Goal: Task Accomplishment & Management: Use online tool/utility

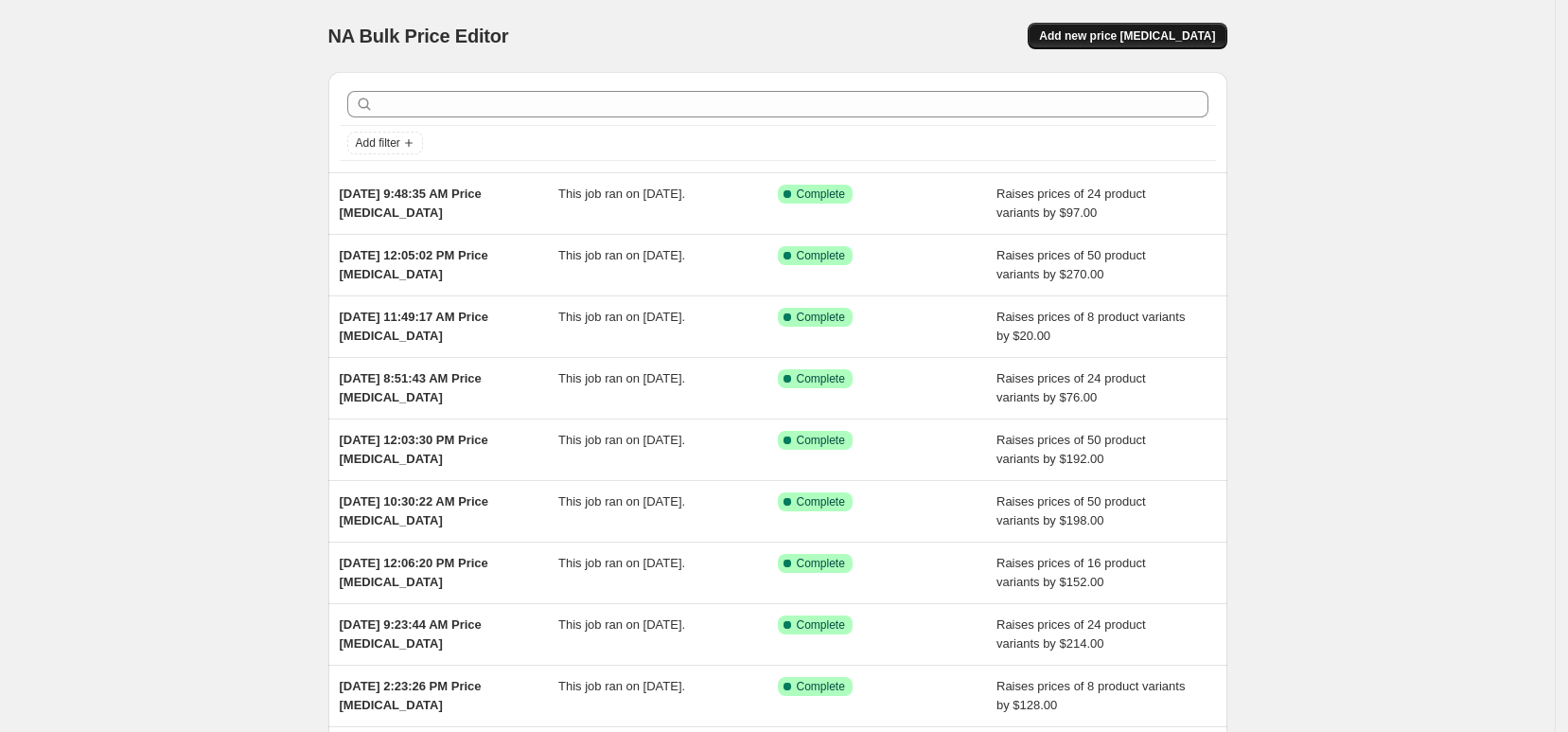
click at [1099, 40] on span "Add new price [MEDICAL_DATA]" at bounding box center [1128, 36] width 176 height 15
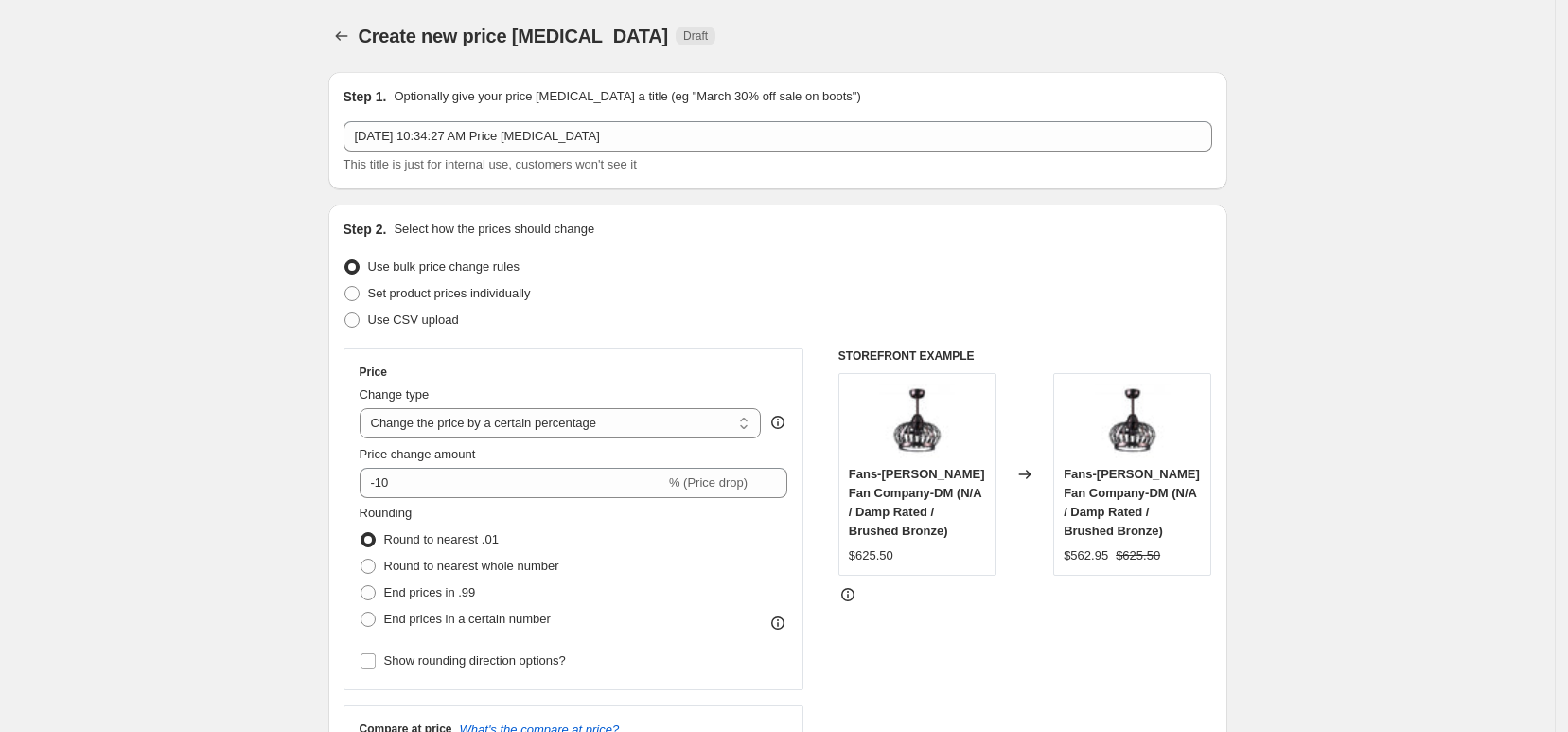
click at [629, 407] on div "Change type Change the price to a certain amount Change the price by a certain …" at bounding box center [561, 412] width 403 height 53
click at [630, 427] on select "Change the price to a certain amount Change the price by a certain amount Chang…" at bounding box center [561, 422] width 403 height 31
select select "by"
click at [365, 408] on select "Change the price to a certain amount Change the price by a certain amount Chang…" at bounding box center [561, 422] width 403 height 31
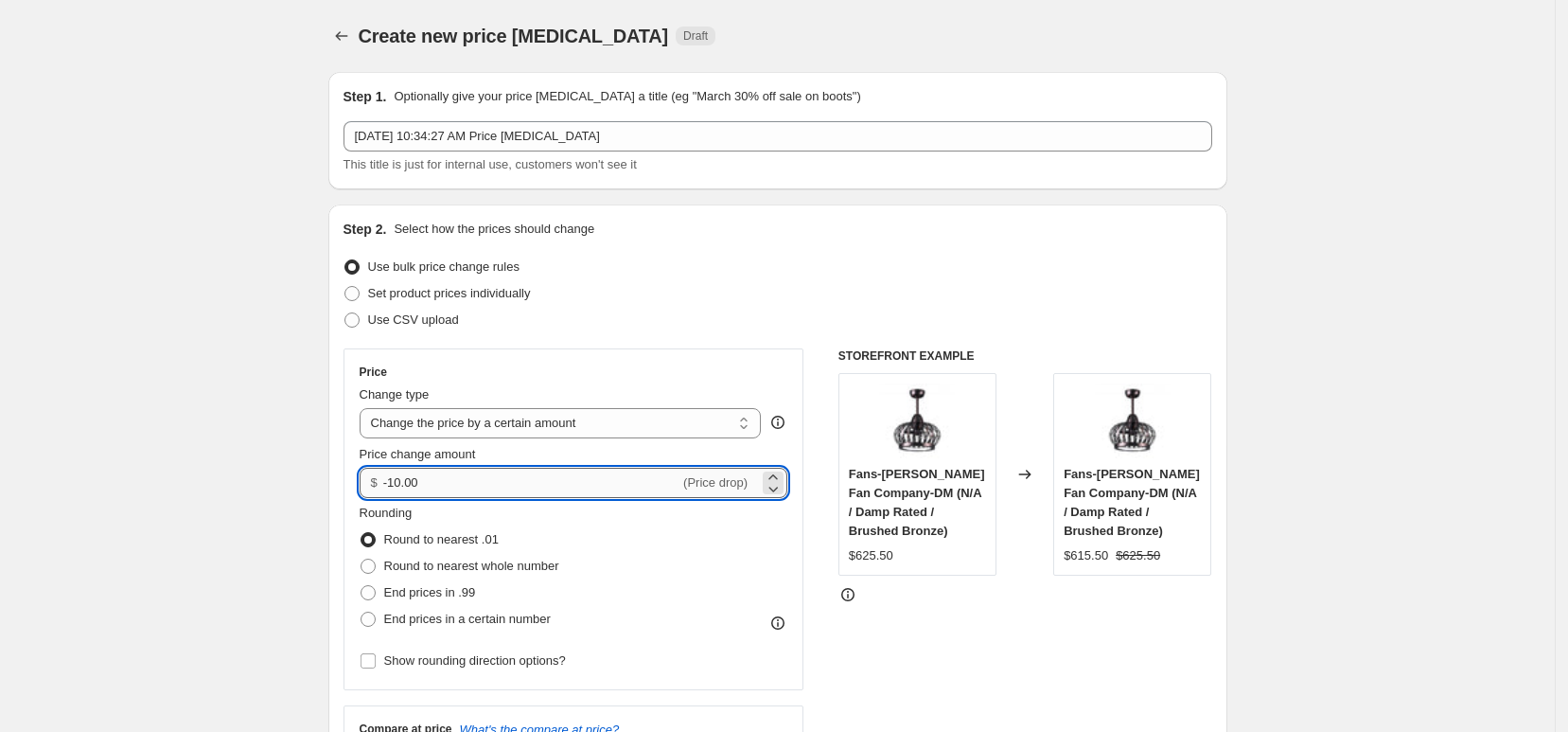
click at [634, 471] on input "-10.00" at bounding box center [531, 483] width 296 height 31
type input "316.00"
click at [682, 541] on div "Rounding Round to nearest .01 Round to nearest whole number End prices in .99 E…" at bounding box center [574, 568] width 428 height 129
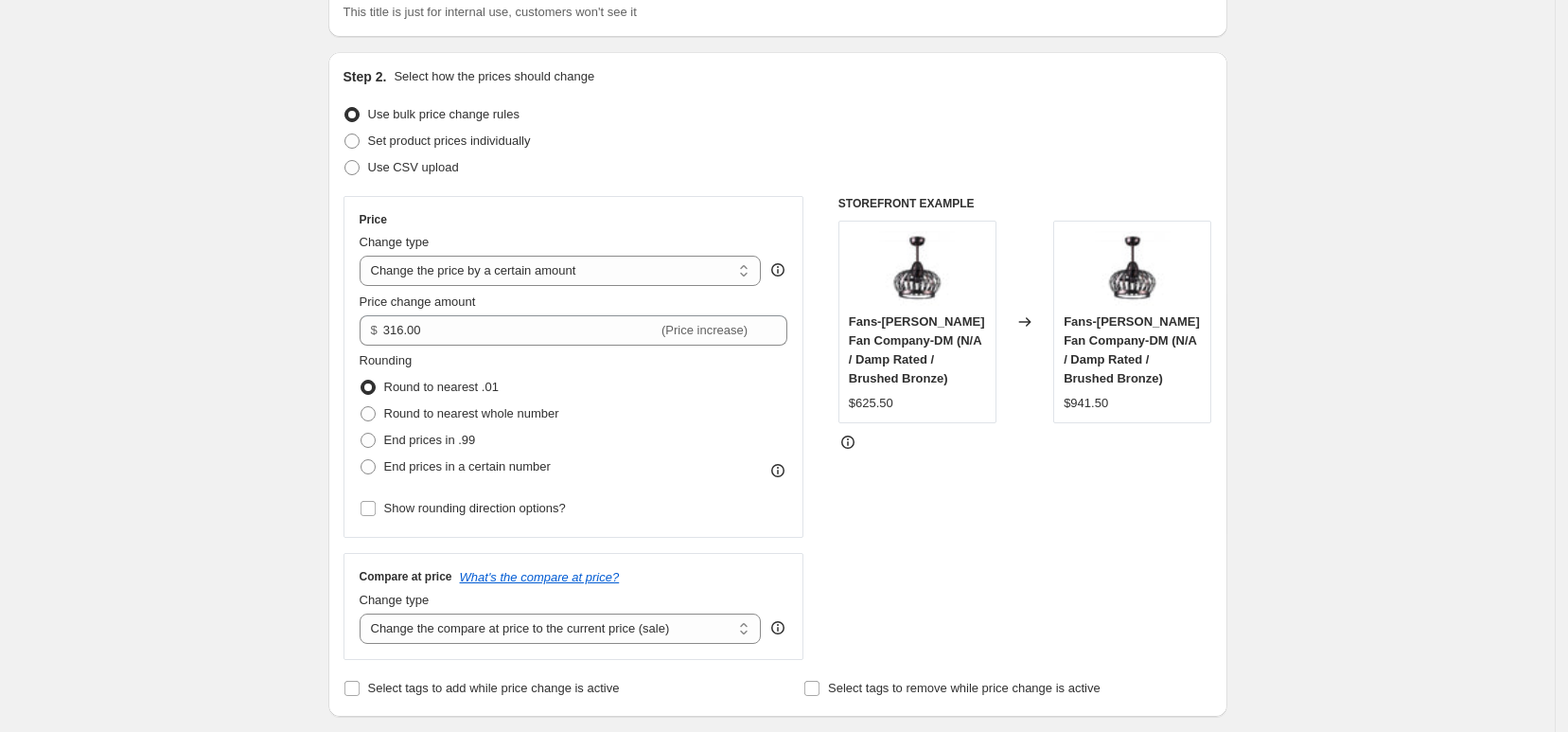
scroll to position [355, 0]
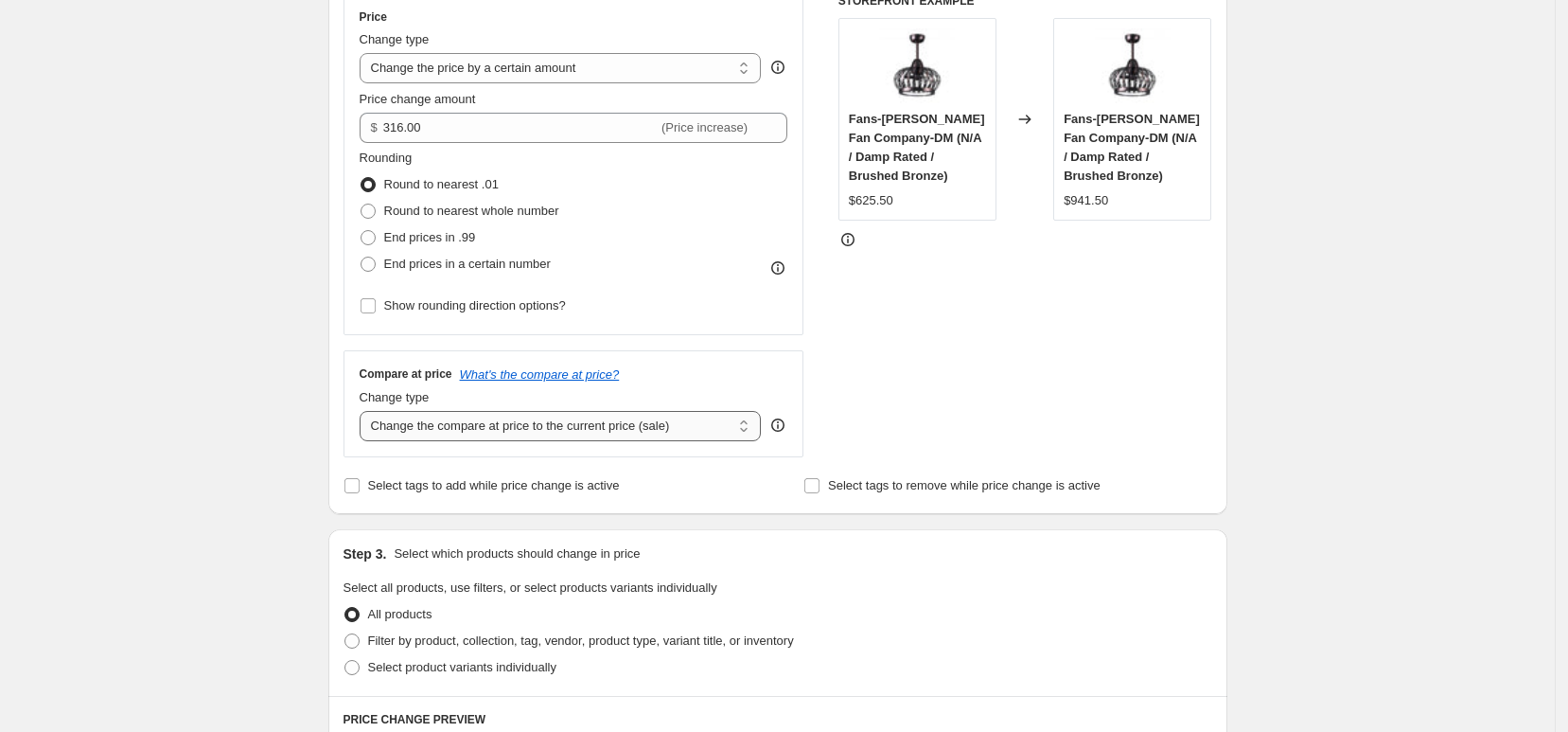
click at [653, 426] on select "Change the compare at price to the current price (sale) Change the compare at p…" at bounding box center [561, 425] width 403 height 31
select select "remove"
click at [365, 411] on select "Change the compare at price to the current price (sale) Change the compare at p…" at bounding box center [561, 425] width 403 height 31
click at [499, 668] on span "Select product variants individually" at bounding box center [462, 667] width 188 height 14
click at [345, 661] on input "Select product variants individually" at bounding box center [344, 660] width 1 height 1
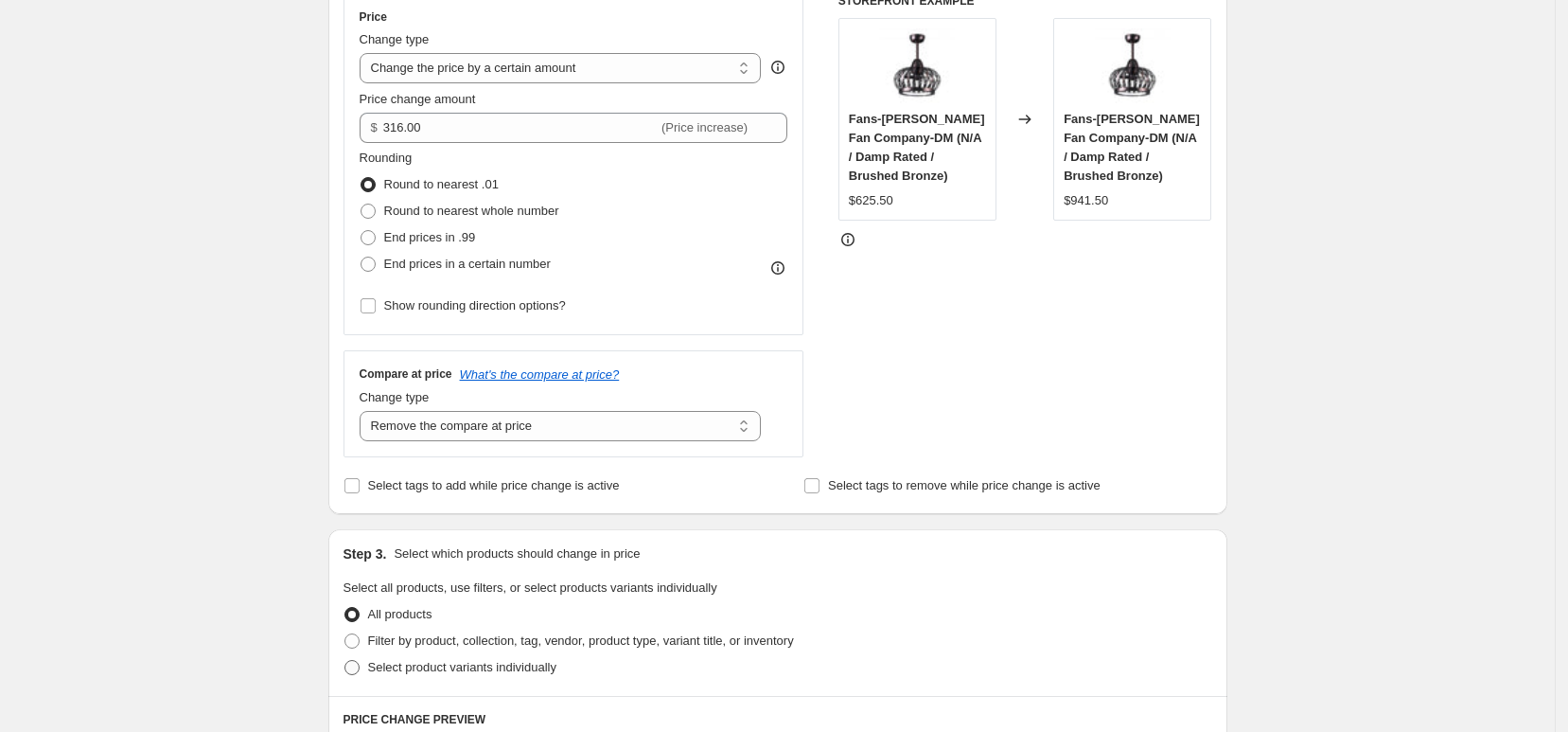
radio input "true"
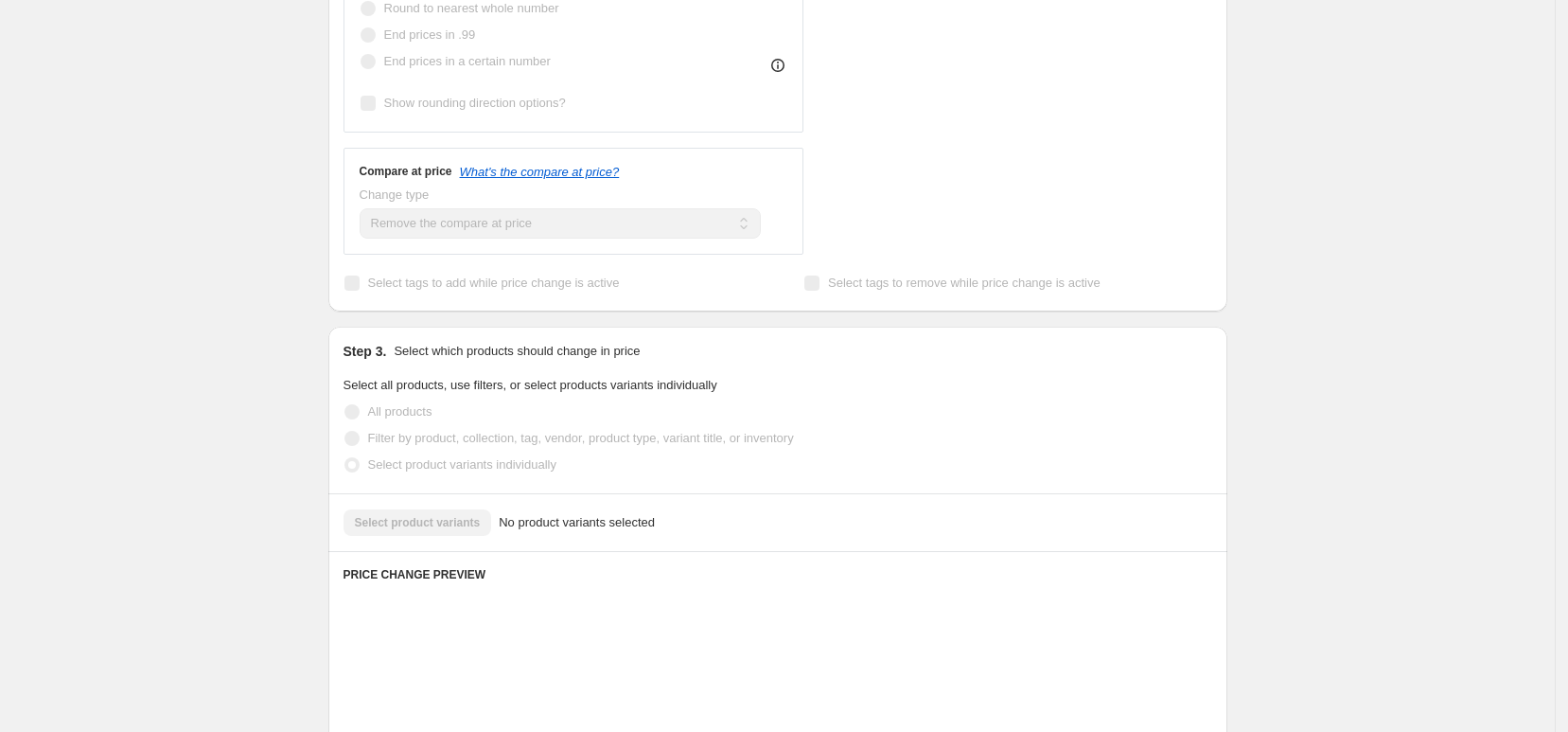
scroll to position [710, 0]
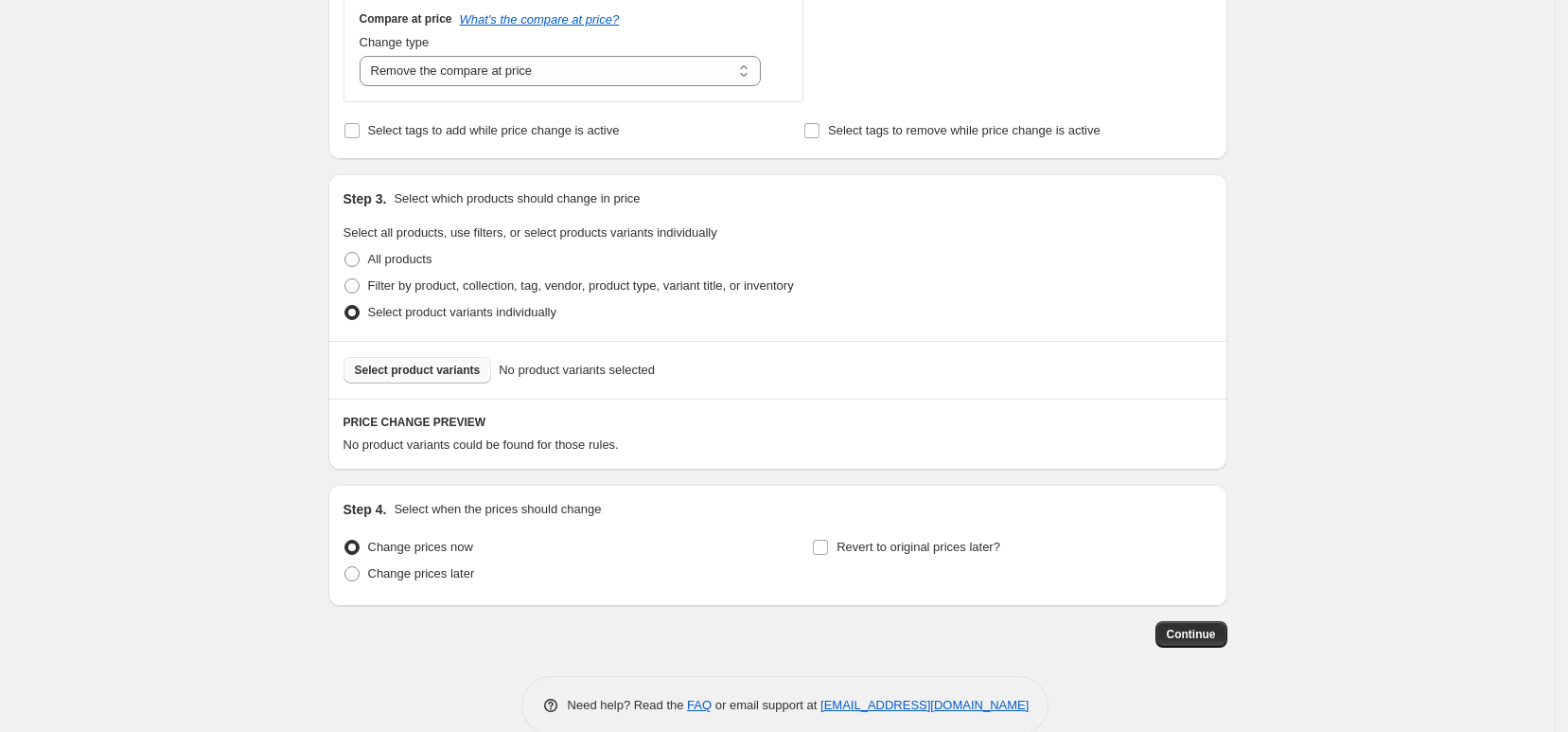
click at [438, 382] on button "Select product variants" at bounding box center [417, 370] width 148 height 27
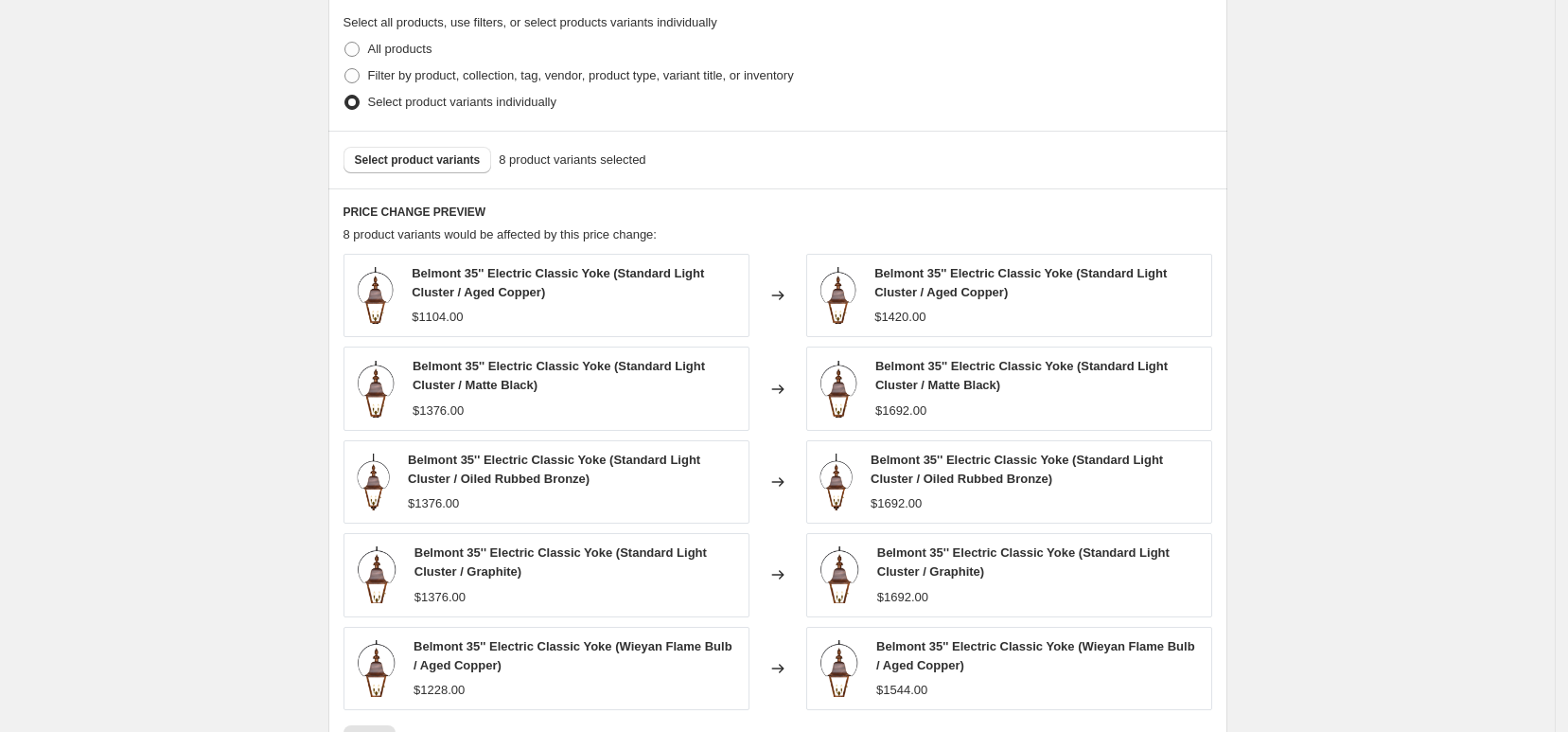
scroll to position [1183, 0]
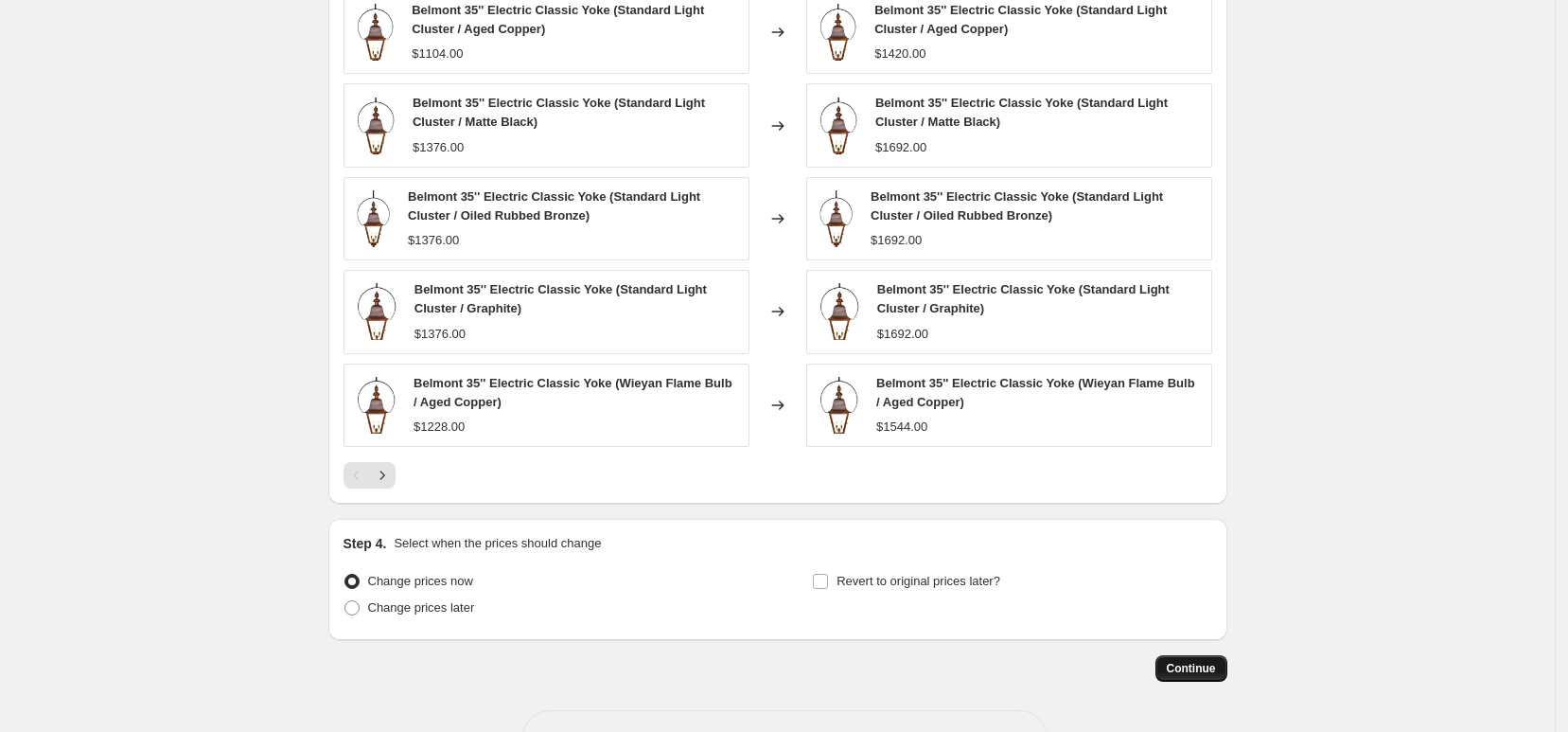
click at [1211, 670] on span "Continue" at bounding box center [1192, 668] width 49 height 15
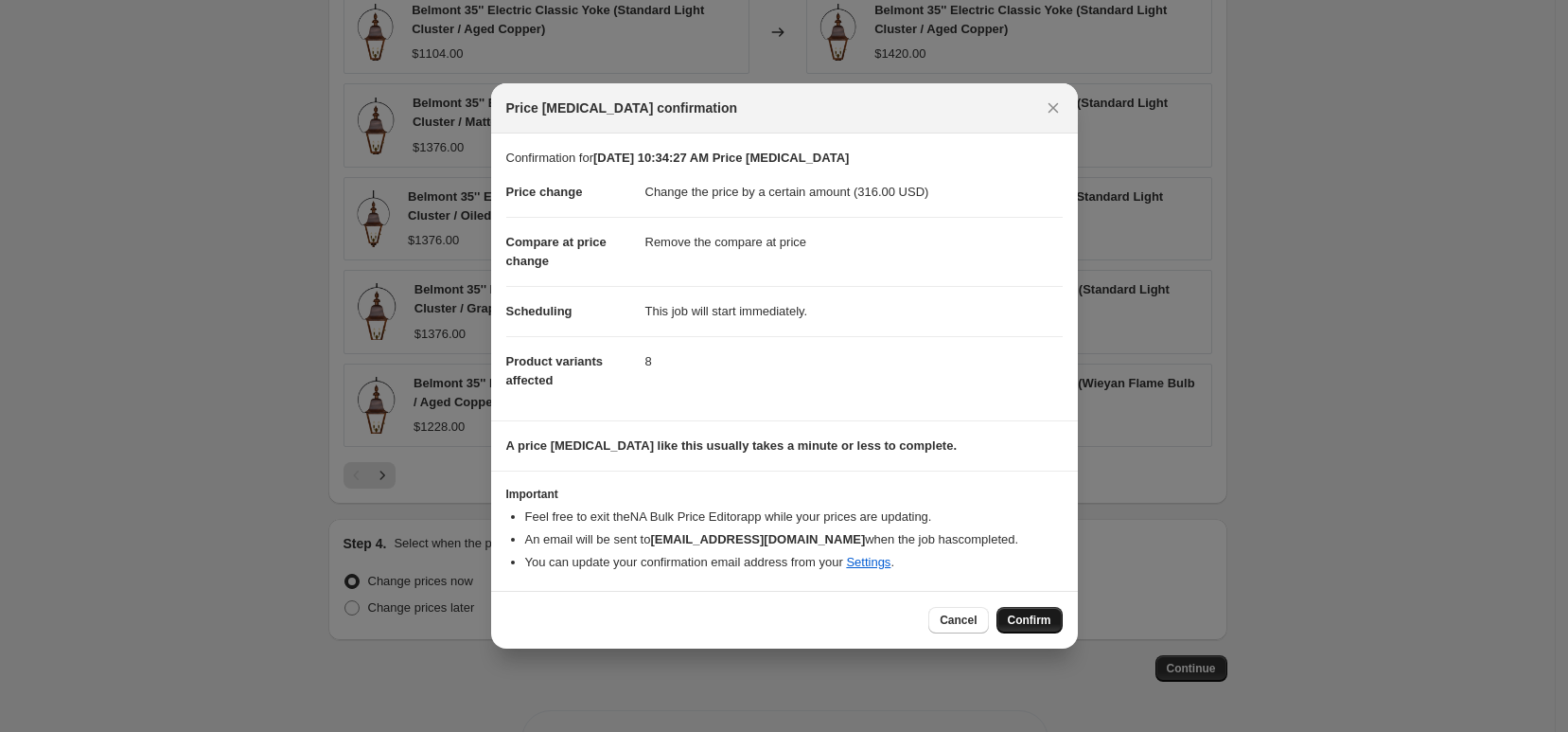
click at [1057, 618] on button "Confirm" at bounding box center [1030, 619] width 66 height 27
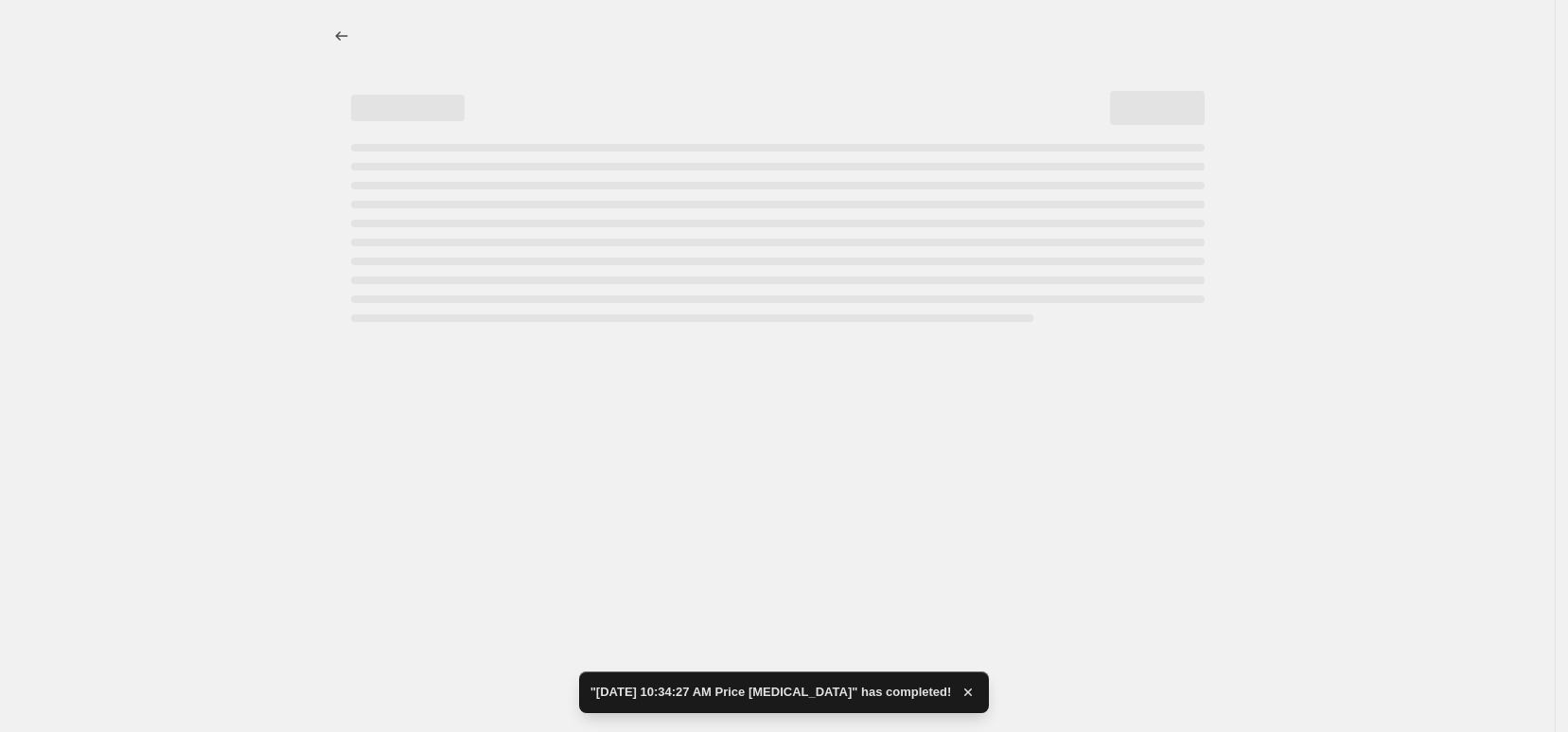
select select "by"
select select "remove"
